Goal: Task Accomplishment & Management: Use online tool/utility

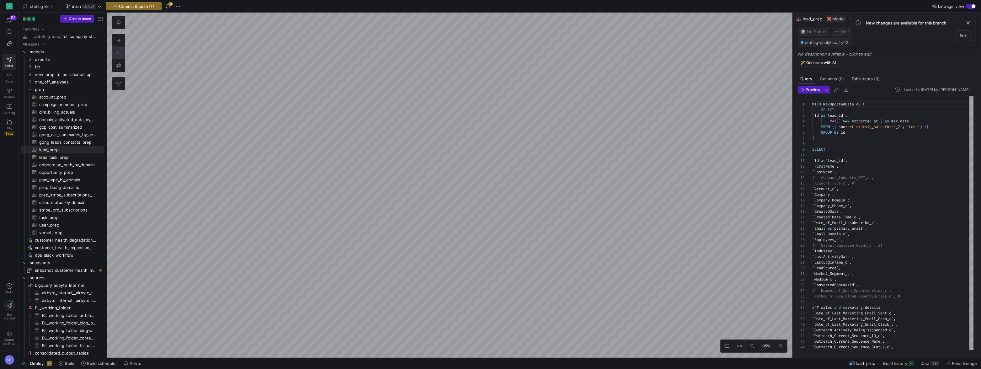
scroll to position [56, 0]
click at [170, 6] on span "button" at bounding box center [168, 7] width 8 height 8
click at [142, 7] on span "Commit & push (1)" at bounding box center [136, 6] width 35 height 5
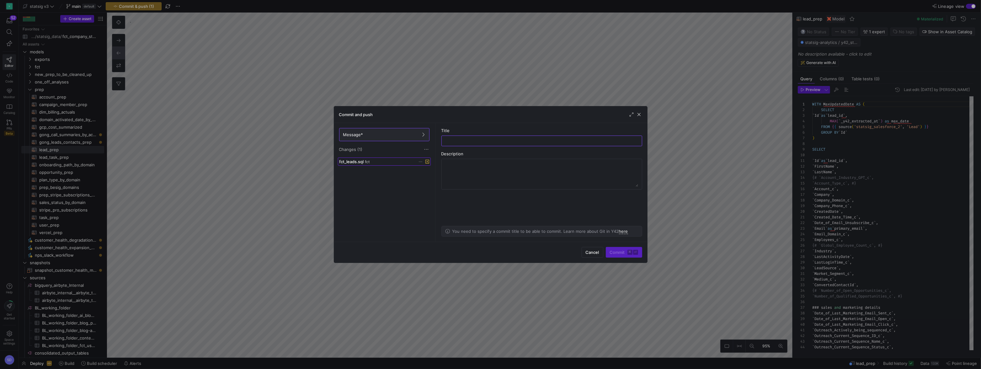
click at [367, 161] on span "fct" at bounding box center [367, 162] width 5 height 4
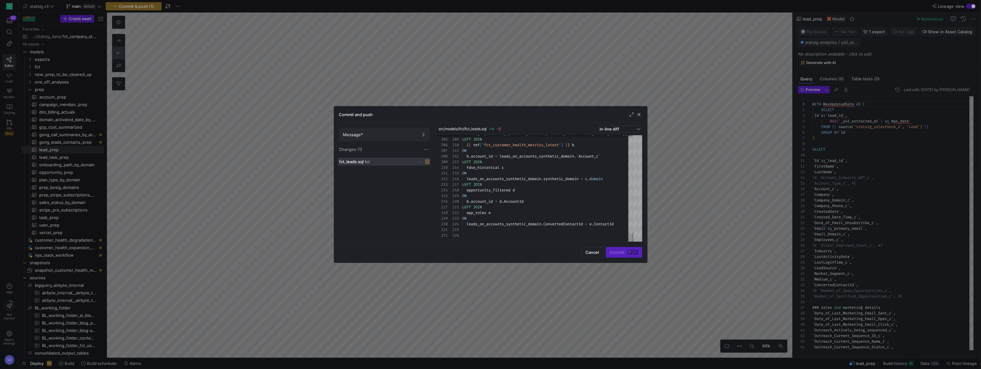
click at [615, 255] on div "Commit ⌘ ⏎" at bounding box center [624, 252] width 36 height 11
click at [392, 137] on span at bounding box center [384, 134] width 90 height 13
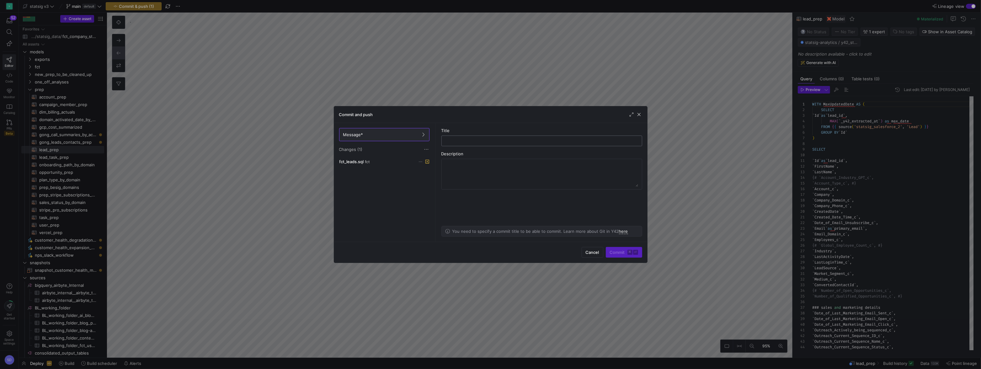
click at [452, 137] on div at bounding box center [542, 141] width 190 height 10
type input "labels"
click at [622, 252] on span "Commit ⌘ ⏎" at bounding box center [624, 252] width 28 height 5
